Goal: Information Seeking & Learning: Find specific fact

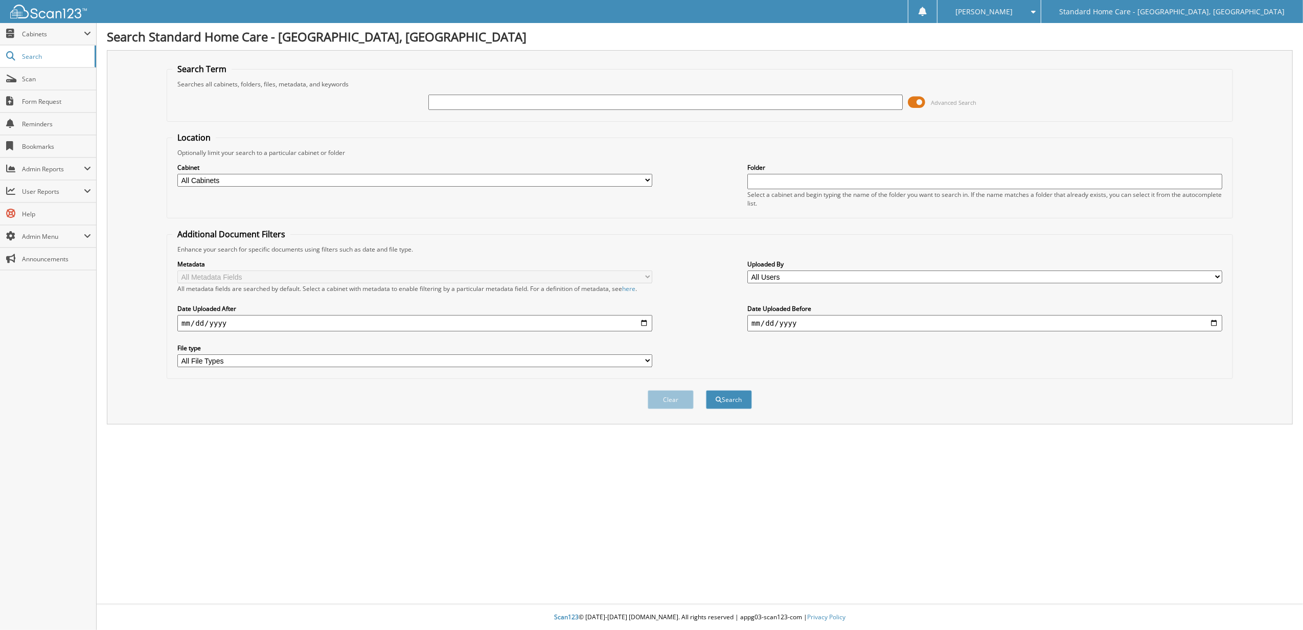
type input "c"
type input "tere"
click at [706, 390] on button "Search" at bounding box center [729, 399] width 46 height 19
type input "[PERSON_NAME]"
click at [706, 390] on button "Search" at bounding box center [729, 399] width 46 height 19
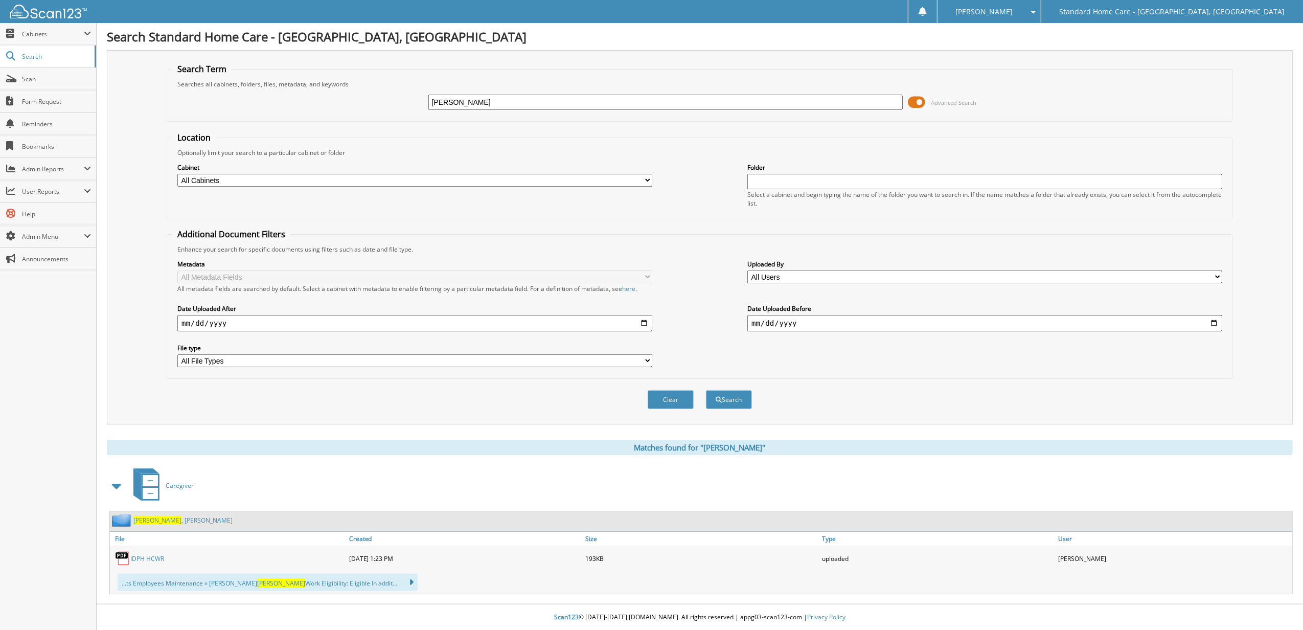
click at [139, 516] on span "Rakoski" at bounding box center [157, 520] width 48 height 9
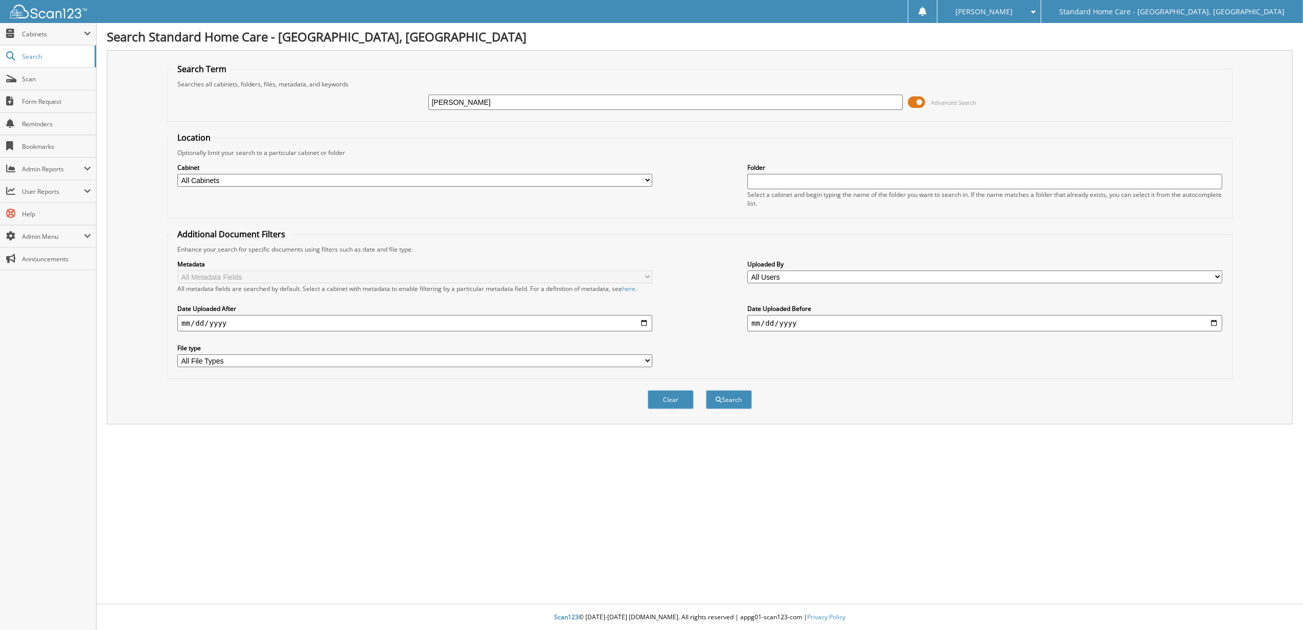
type input "[PERSON_NAME]"
click at [706, 390] on button "Search" at bounding box center [729, 399] width 46 height 19
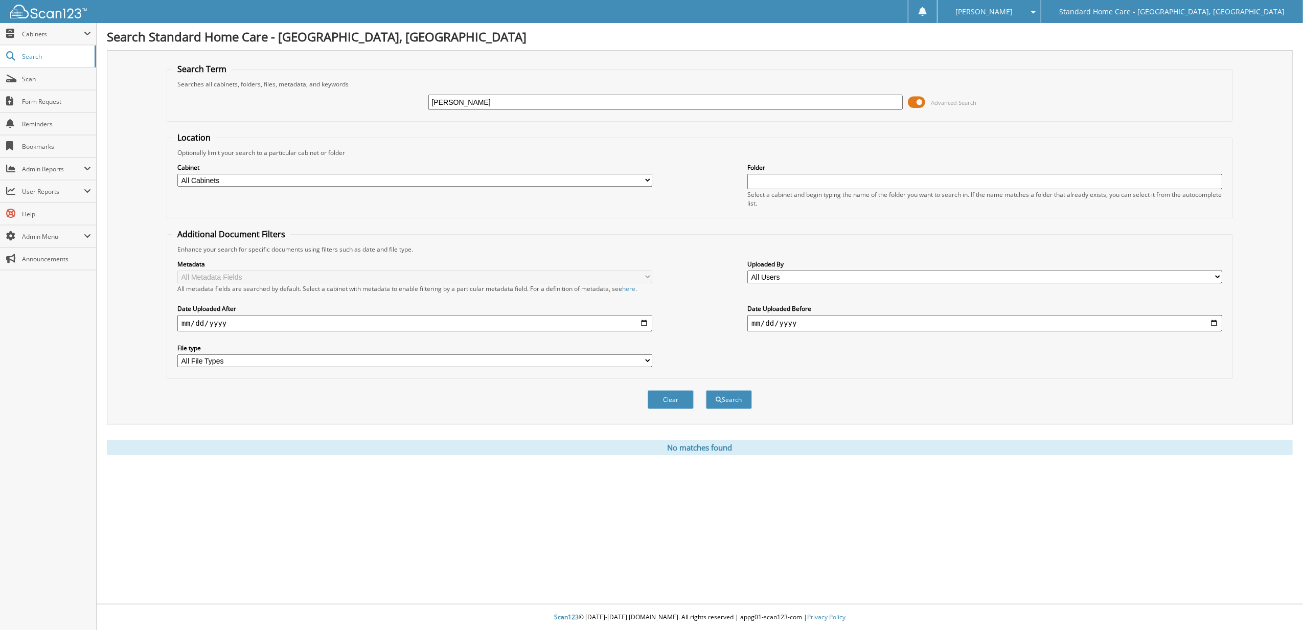
type input "[PERSON_NAME]"
click at [706, 390] on button "Search" at bounding box center [729, 399] width 46 height 19
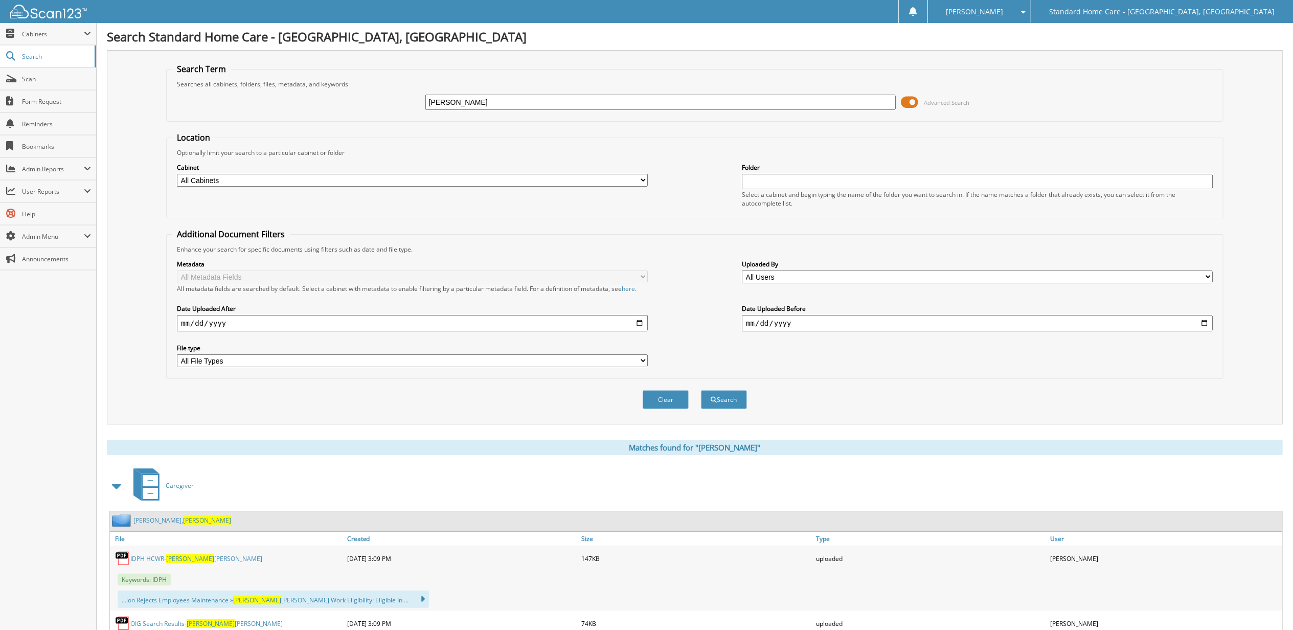
drag, startPoint x: 486, startPoint y: 100, endPoint x: 173, endPoint y: 129, distance: 314.3
click at [215, 124] on form "Search Term Searches all cabinets, folders, files, metadata, and keywords [PERS…" at bounding box center [694, 241] width 1057 height 357
type input "ryder"
click at [701, 390] on button "Search" at bounding box center [724, 399] width 46 height 19
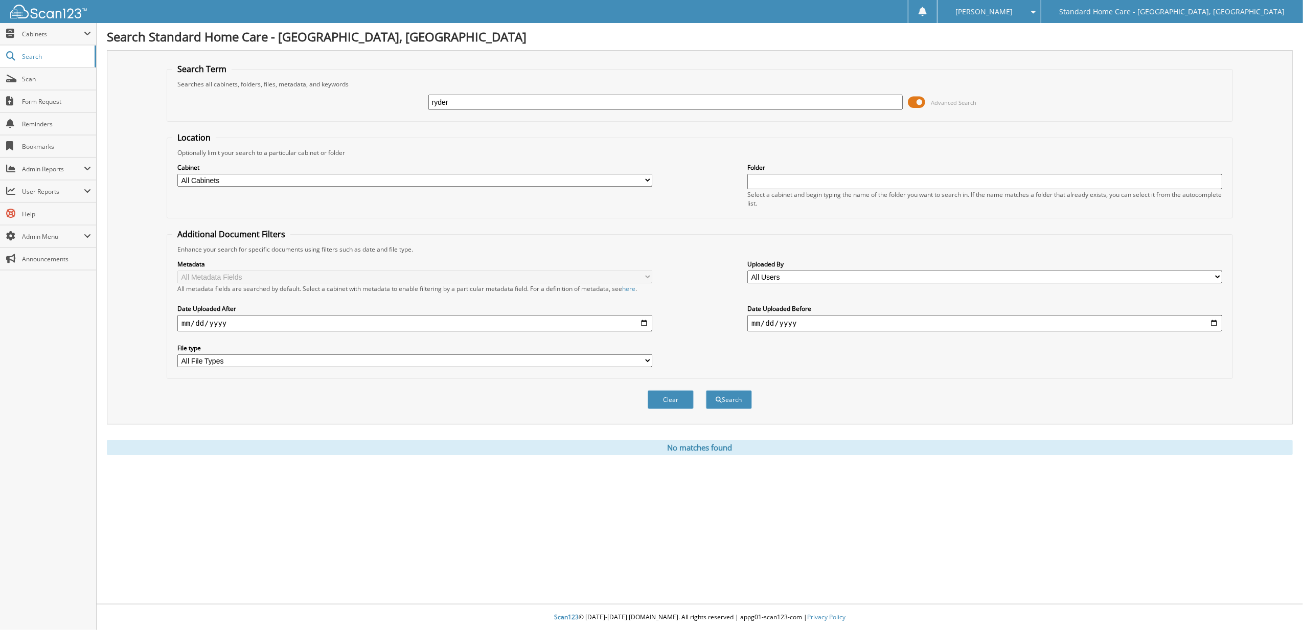
click at [706, 390] on button "Search" at bounding box center [729, 399] width 46 height 19
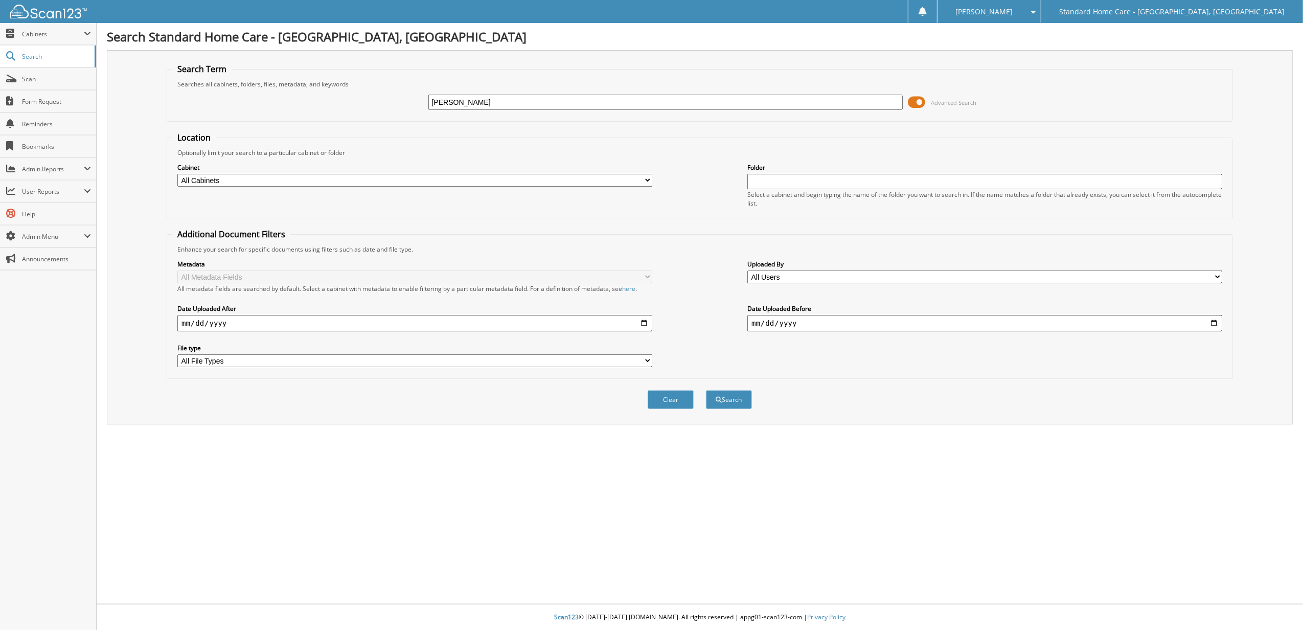
type input "cosentino"
click at [706, 390] on button "Search" at bounding box center [729, 399] width 46 height 19
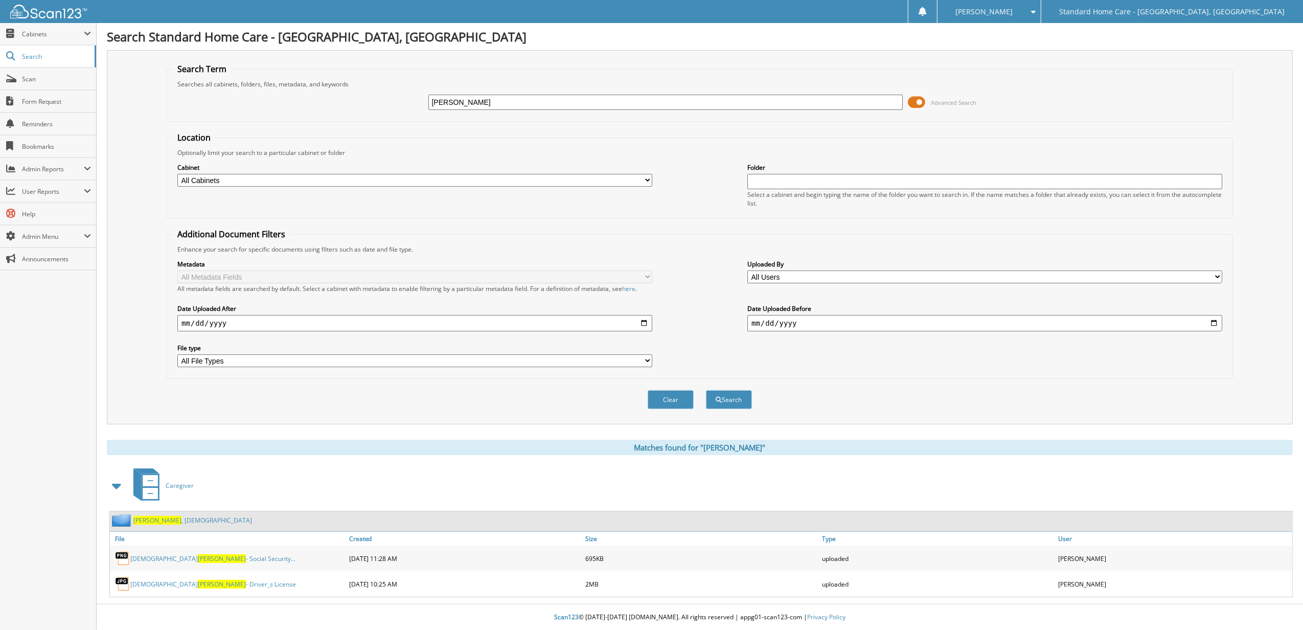
click at [181, 519] on link "[PERSON_NAME][DEMOGRAPHIC_DATA]" at bounding box center [192, 520] width 119 height 9
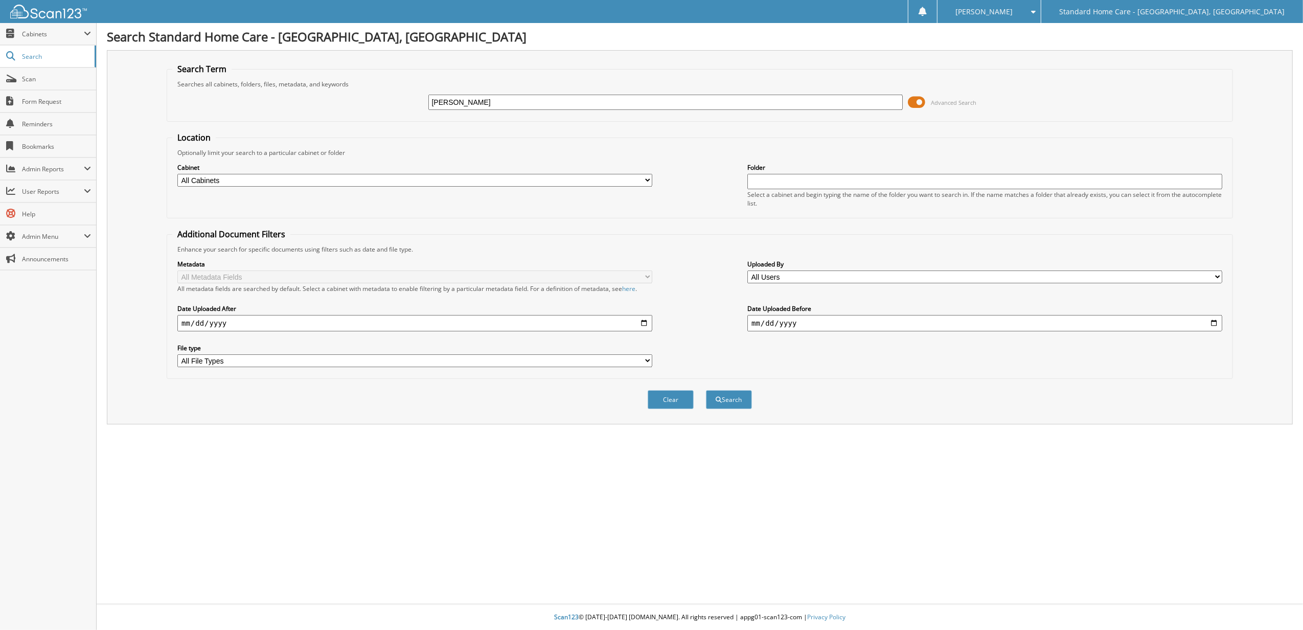
type input "MARYANNE"
click at [706, 390] on button "Search" at bounding box center [729, 399] width 46 height 19
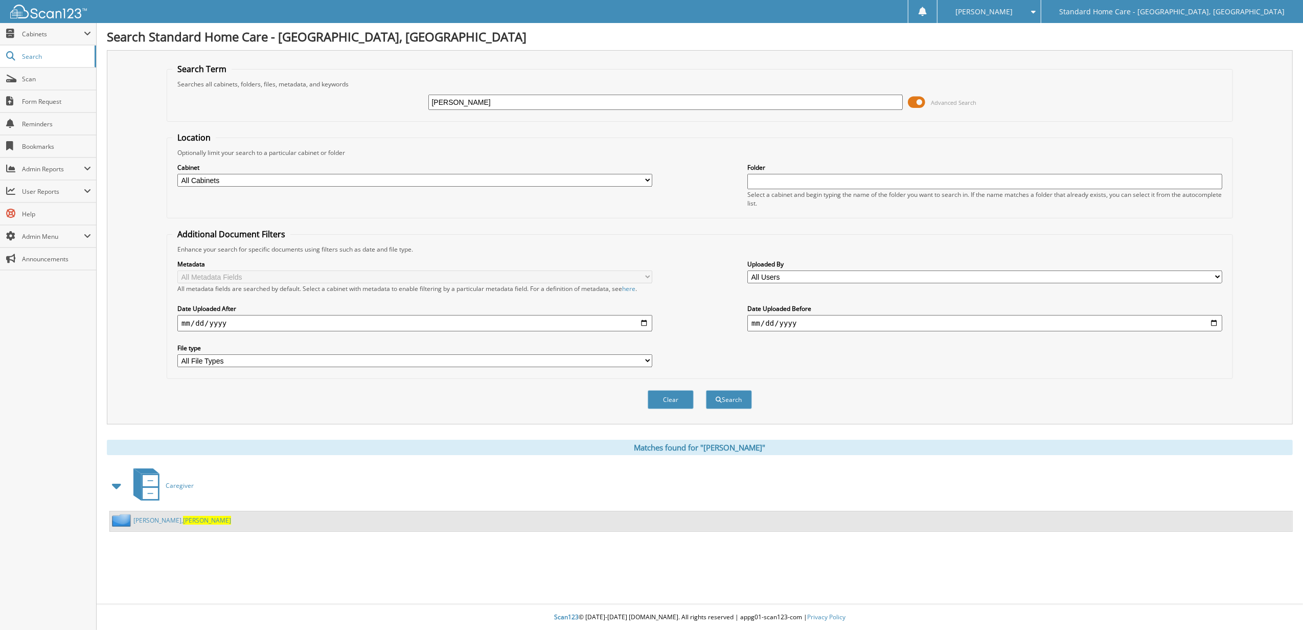
click at [183, 525] on span "Maryanne" at bounding box center [207, 520] width 48 height 9
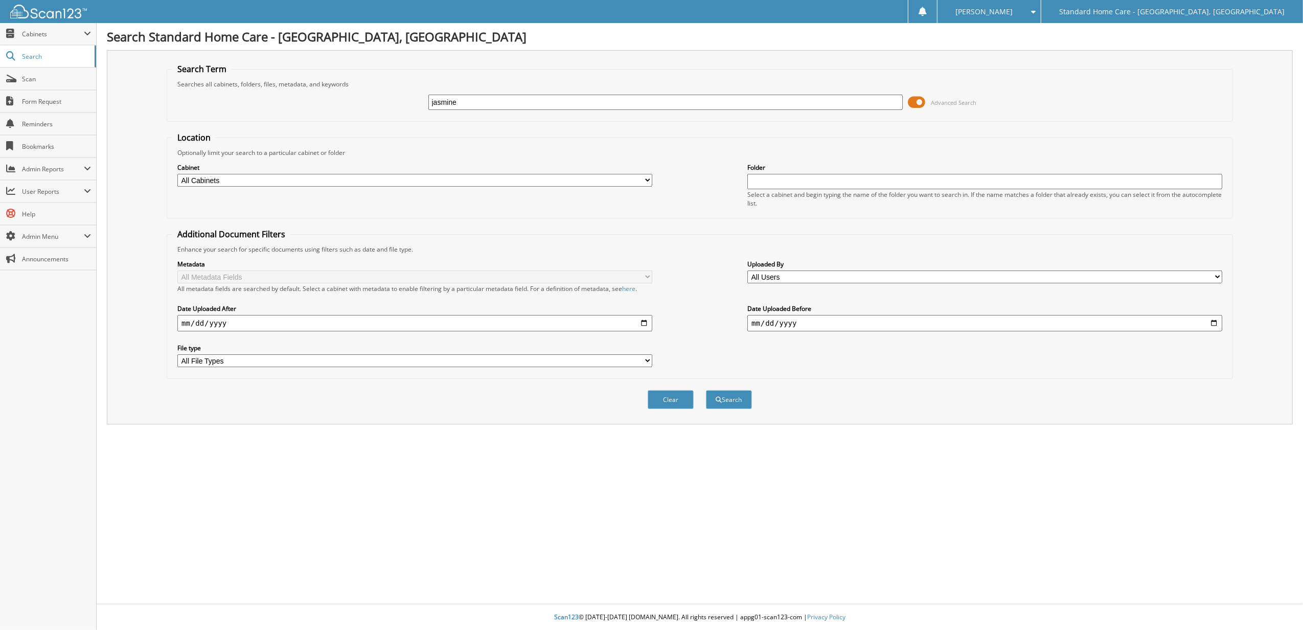
type input "jasmine"
click at [706, 390] on button "Search" at bounding box center [729, 399] width 46 height 19
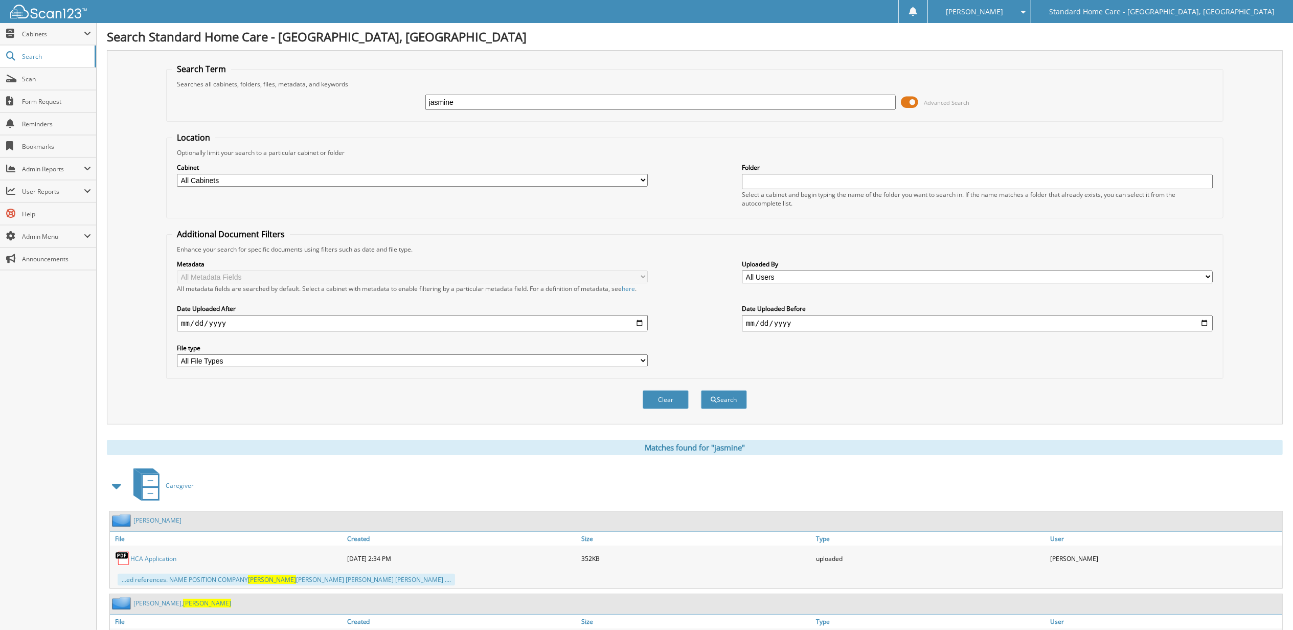
scroll to position [2206, 0]
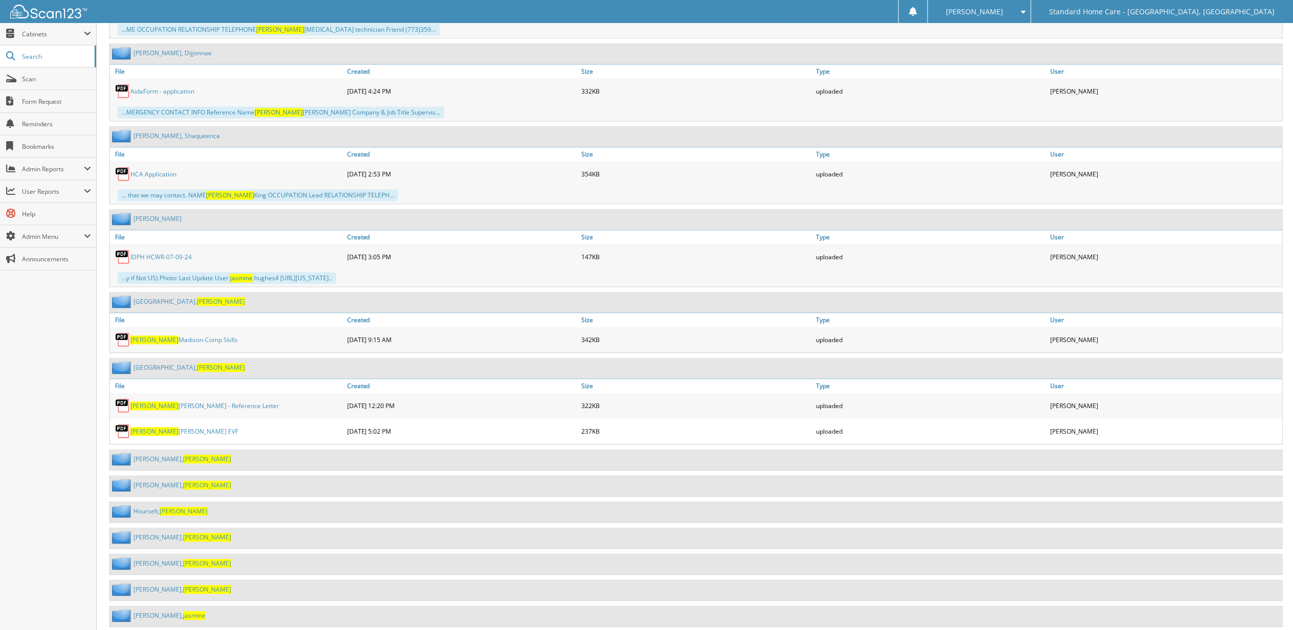
click at [197, 306] on span "[PERSON_NAME]" at bounding box center [221, 301] width 48 height 9
